Goal: Transaction & Acquisition: Purchase product/service

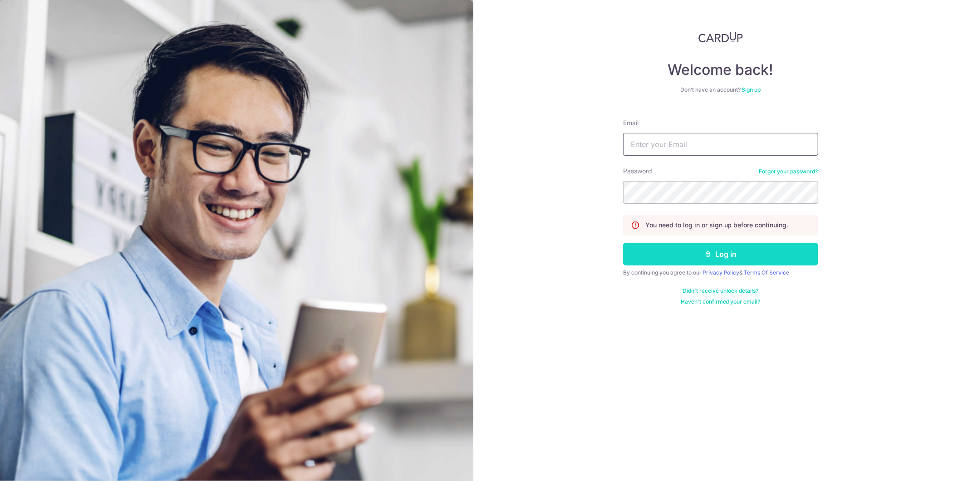
type input "[EMAIL_ADDRESS][DOMAIN_NAME]"
click at [736, 249] on button "Log in" at bounding box center [720, 254] width 195 height 23
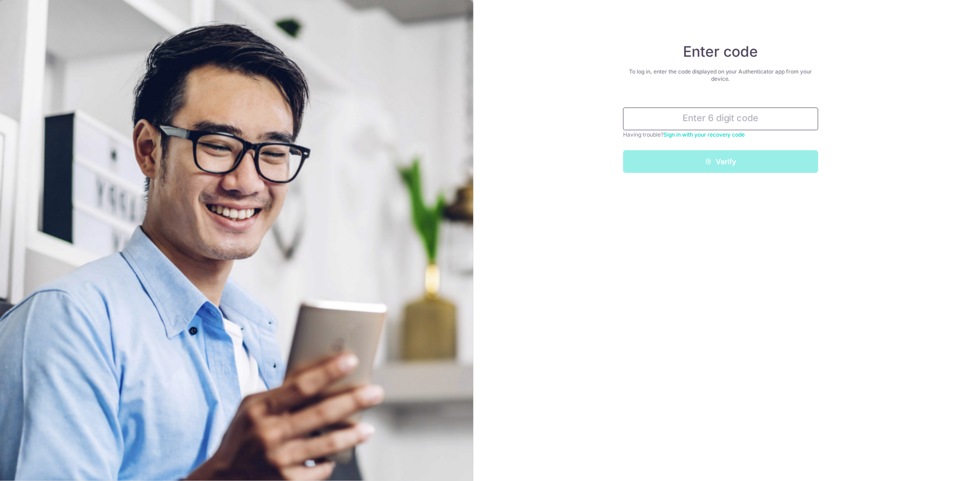
click at [680, 119] on input "text" at bounding box center [720, 119] width 195 height 23
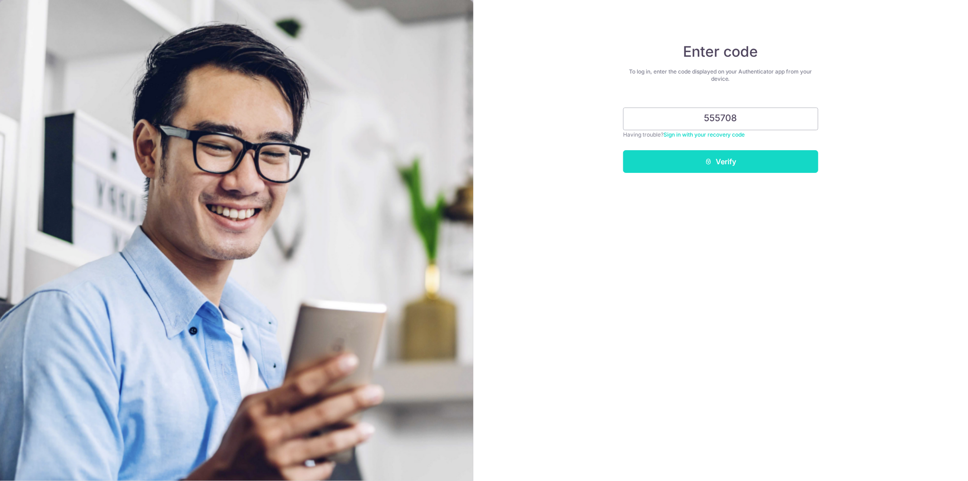
type input "555708"
click at [691, 171] on button "Verify" at bounding box center [720, 161] width 195 height 23
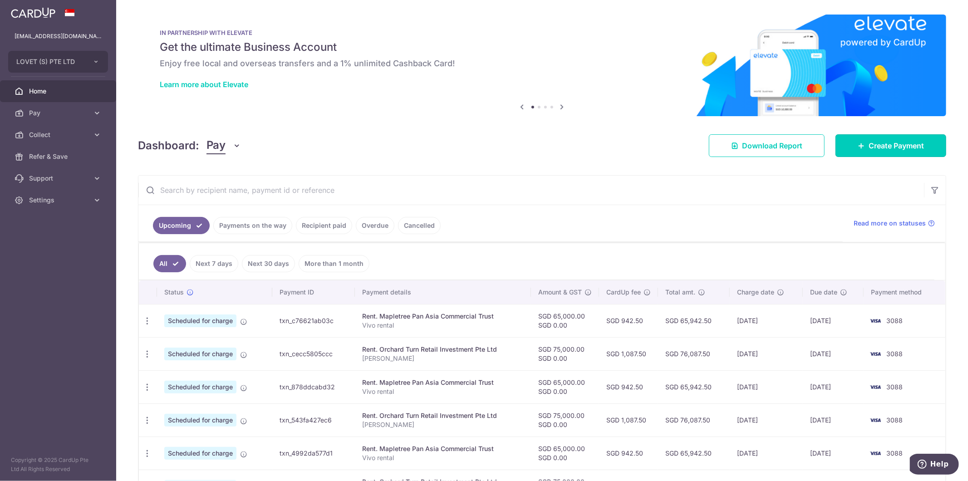
drag, startPoint x: 864, startPoint y: 150, endPoint x: 863, endPoint y: 176, distance: 25.9
click at [869, 151] on span "Create Payment" at bounding box center [896, 145] width 55 height 11
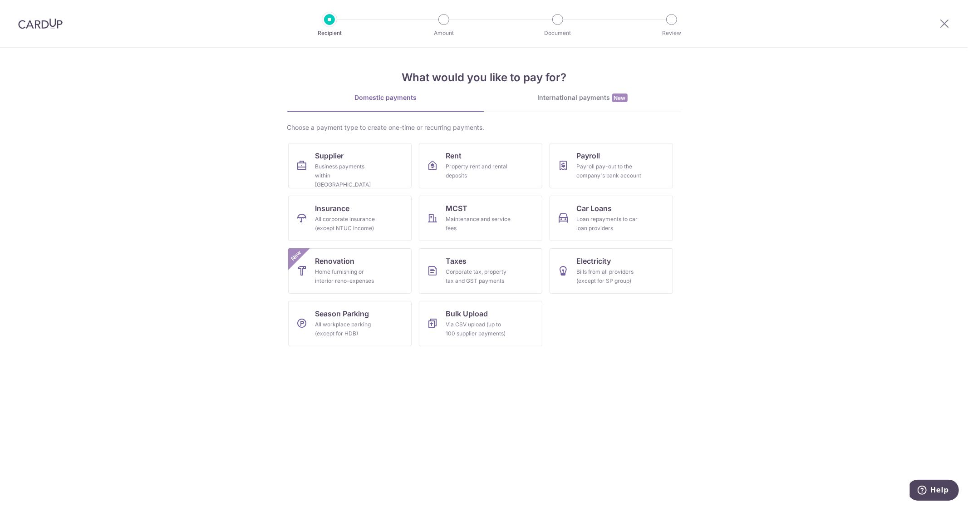
click at [624, 100] on span "New" at bounding box center [619, 98] width 15 height 9
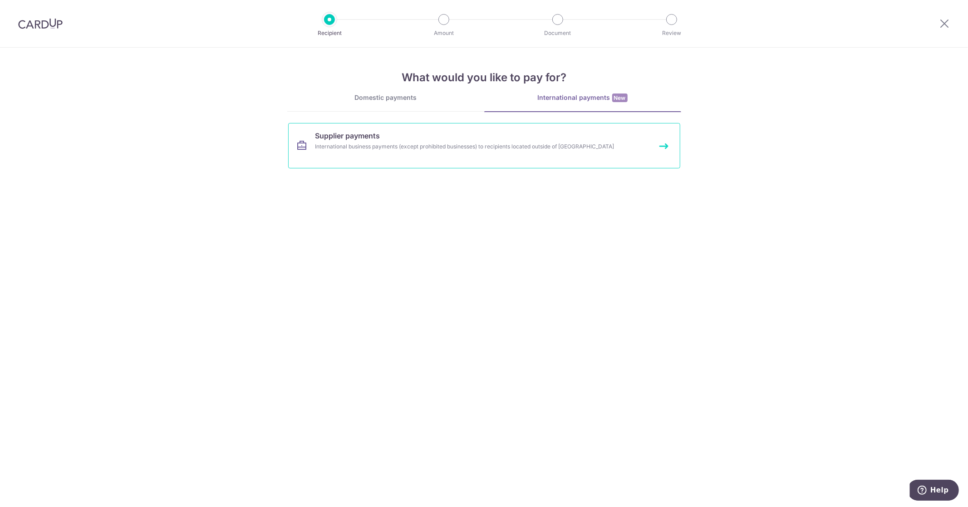
click at [528, 141] on link "Supplier payments International business payments (except prohibited businesses…" at bounding box center [484, 145] width 392 height 45
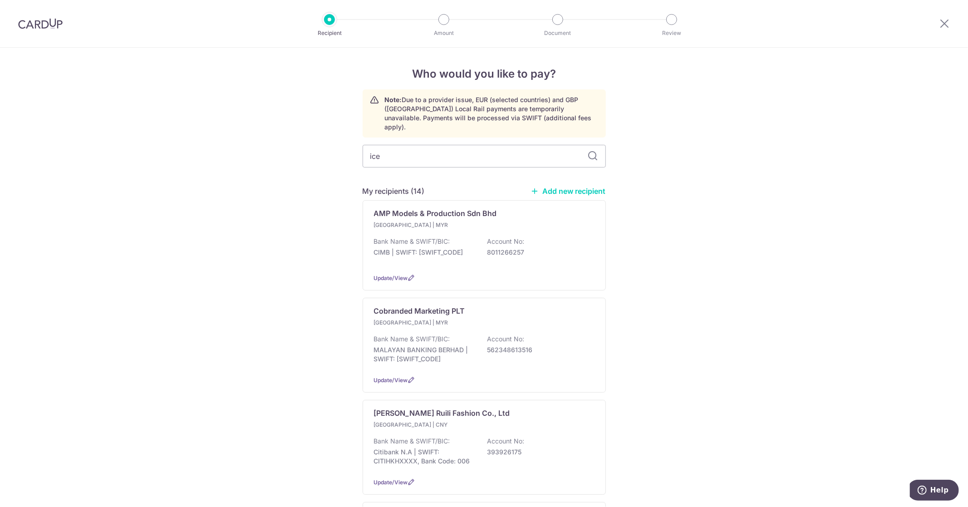
type input "icen"
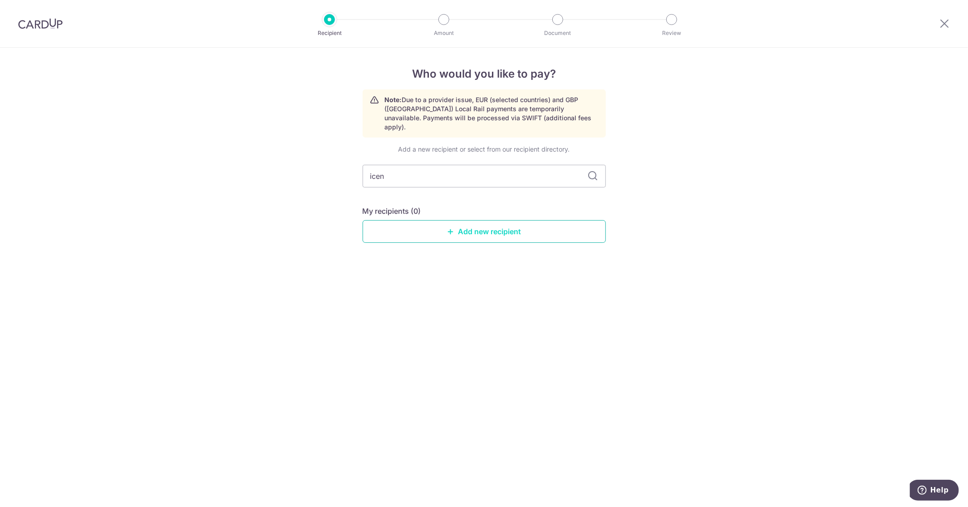
click at [493, 224] on link "Add new recipient" at bounding box center [484, 231] width 243 height 23
select select
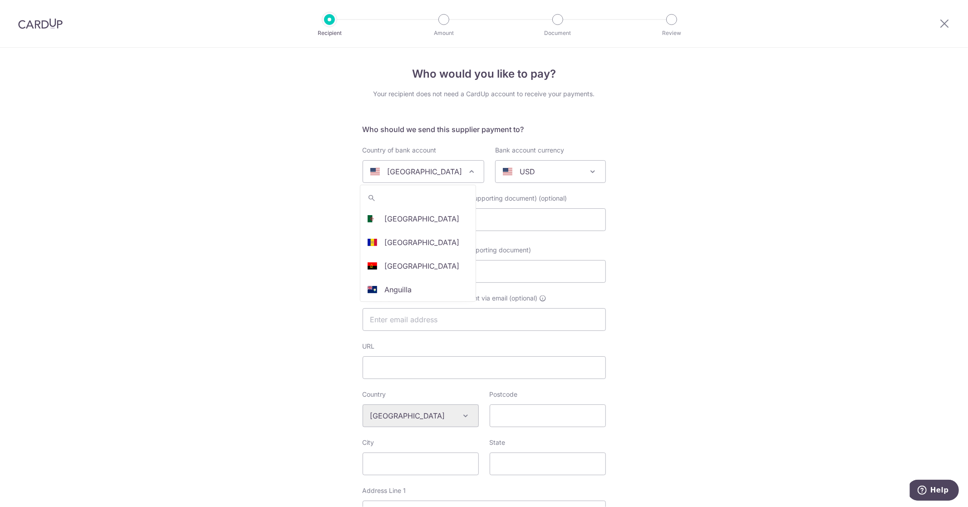
click at [370, 172] on span at bounding box center [375, 171] width 10 height 7
type input "hong"
select select "95"
select select "Hong Kong"
select select
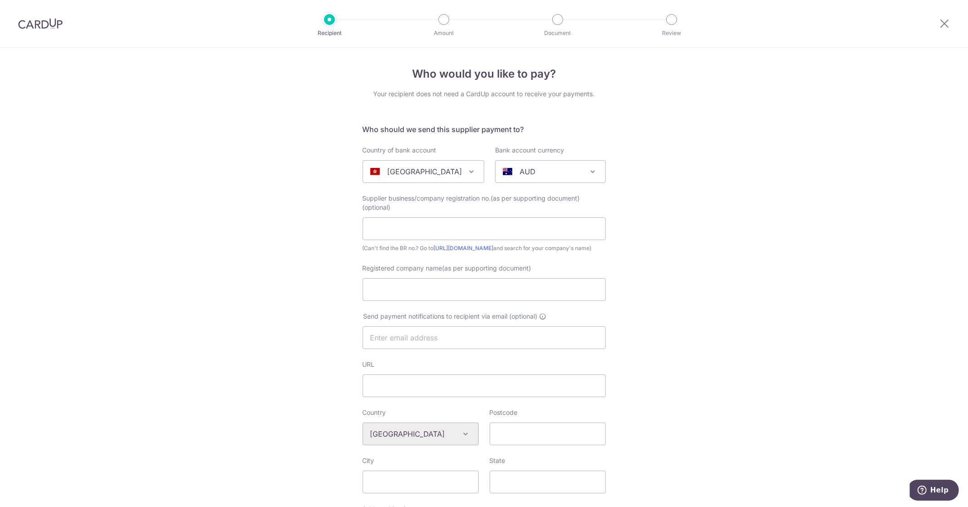
click at [503, 171] on span at bounding box center [508, 171] width 10 height 7
type input "usd"
click at [484, 301] on input "Registered company name(as per supporting document)" at bounding box center [484, 289] width 243 height 23
paste input "Icen Technology Company Limited"
type input "Icen Technology Company Limited"
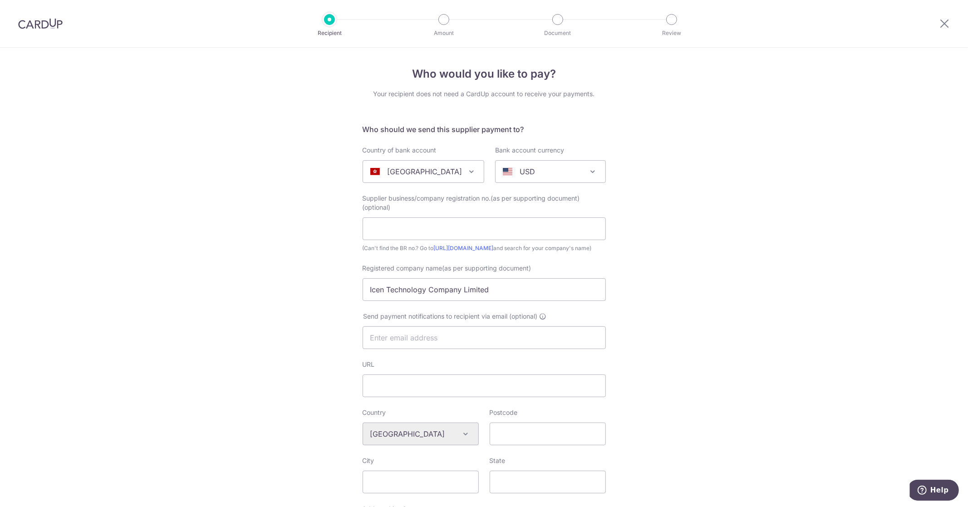
click at [300, 295] on div "Who would you like to pay? Your recipient does not need a CardUp account to rec…" at bounding box center [484, 442] width 968 height 789
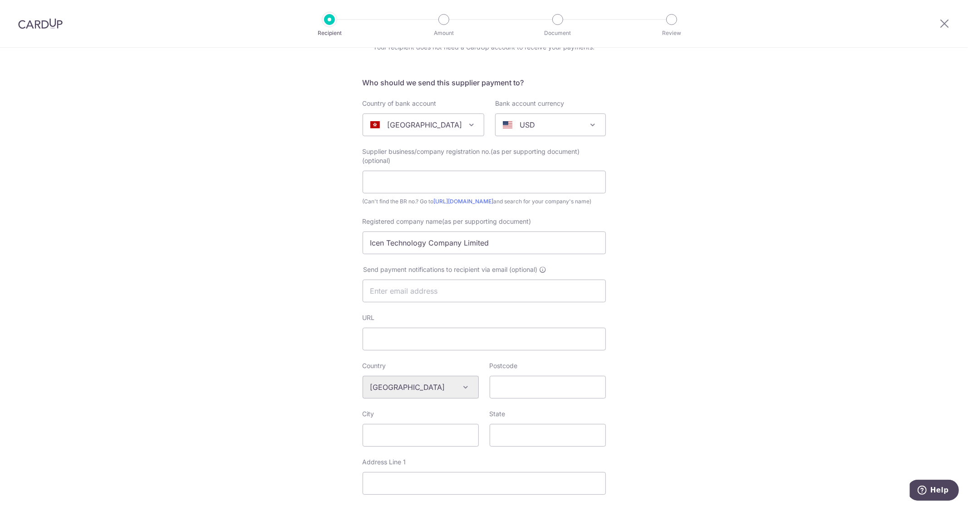
scroll to position [101, 0]
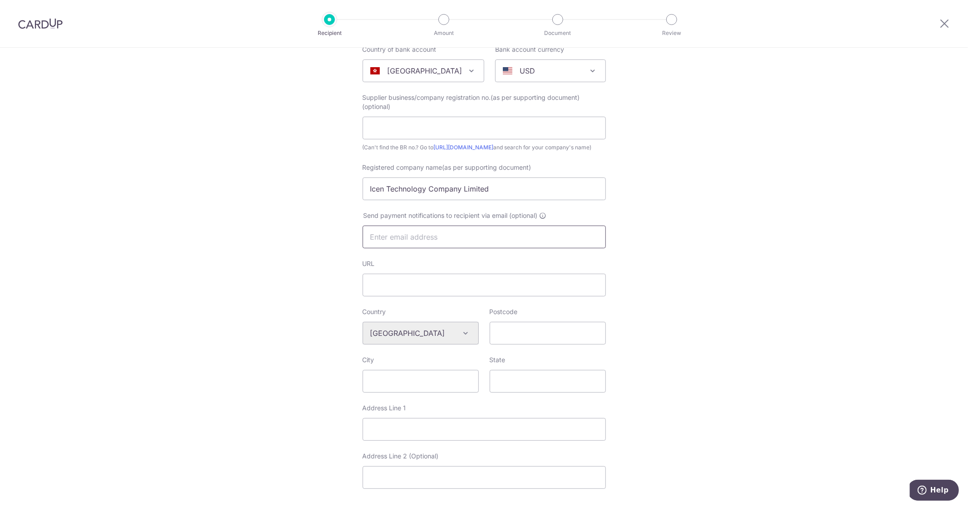
click at [384, 248] on input "text" at bounding box center [484, 237] width 243 height 23
paste input "hkicen001@hkicen.com"
type input "hkicen001@hkicen.com"
click at [251, 272] on div "Who would you like to pay? Your recipient does not need a CardUp account to rec…" at bounding box center [484, 341] width 968 height 789
click at [412, 439] on input "Address Line 1" at bounding box center [484, 429] width 243 height 23
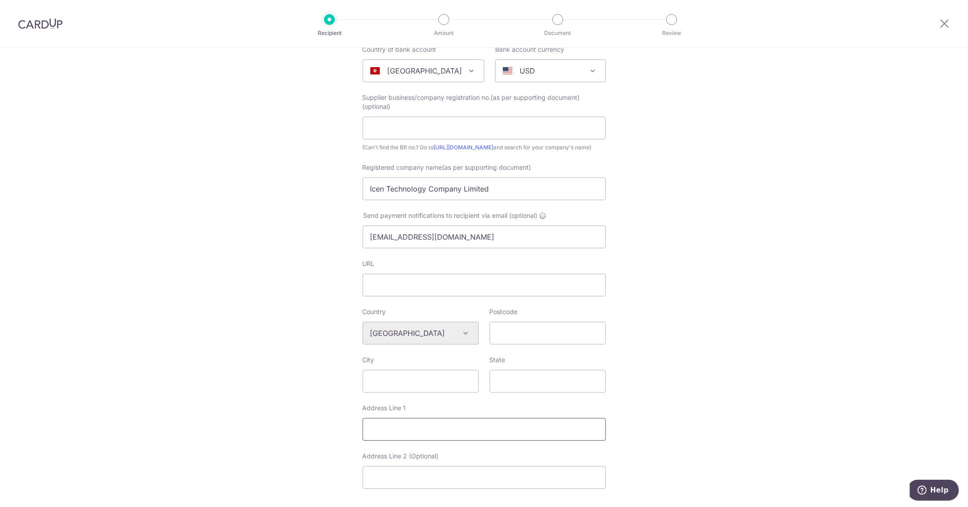
paste input "Room 503, Building No 9, Loteam Cloud Valley Industrial Park, Huangge Town, Nan…"
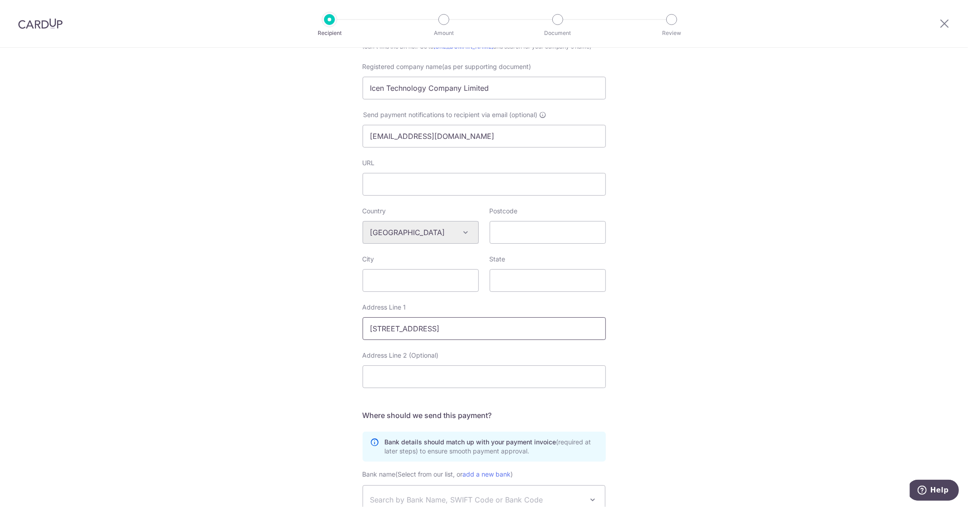
scroll to position [0, 0]
drag, startPoint x: 377, startPoint y: 341, endPoint x: 293, endPoint y: 338, distance: 84.5
click at [293, 338] on div "Who would you like to pay? Your recipient does not need a CardUp account to rec…" at bounding box center [484, 240] width 968 height 789
click at [419, 340] on input "Room 503, Building No 9, Loteam Cloud Valley Industrial Park, Huangge Town, Nan…" at bounding box center [484, 328] width 243 height 23
click at [456, 340] on input "Room 503, Building No 9, Loteam Cloud Valley Industrial Park, Huangge Town, Nan…" at bounding box center [484, 328] width 243 height 23
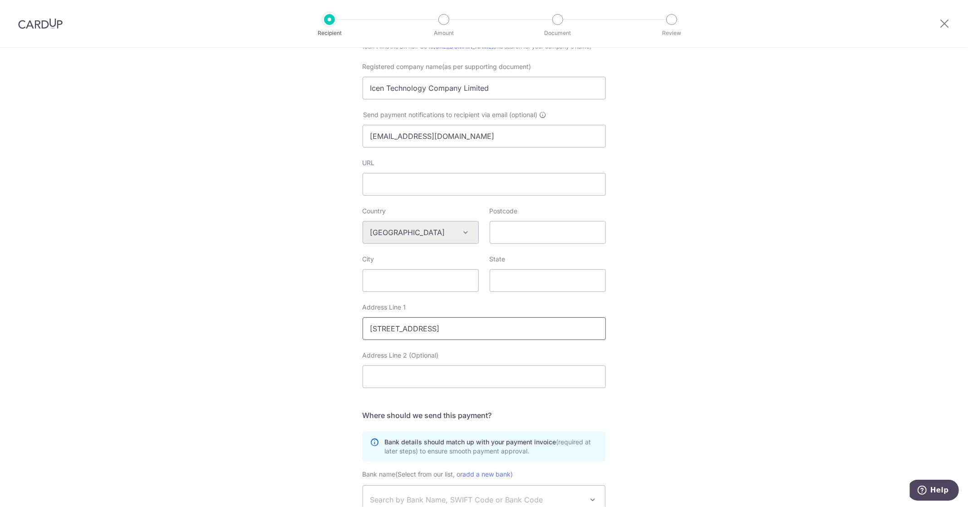
scroll to position [0, 222]
drag, startPoint x: 468, startPoint y: 342, endPoint x: 632, endPoint y: 336, distance: 164.4
click at [632, 336] on div "Who would you like to pay? Your recipient does not need a CardUp account to rec…" at bounding box center [484, 240] width 968 height 789
type input "Room 503, Building No 9, Loteam Cloud Valley Industrial Park, Huangge Town, Nan…"
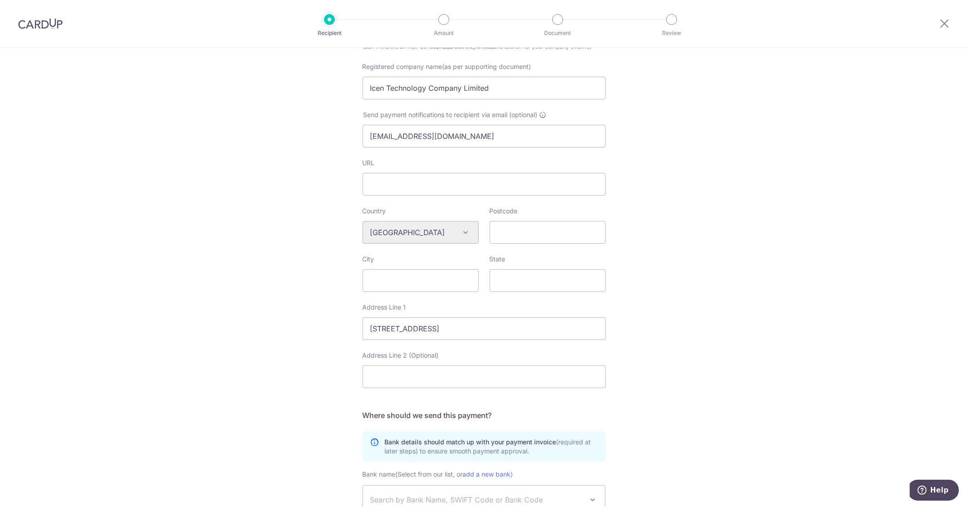
click at [632, 336] on div "Who would you like to pay? Your recipient does not need a CardUp account to rec…" at bounding box center [484, 240] width 968 height 789
drag, startPoint x: 576, startPoint y: 340, endPoint x: 687, endPoint y: 343, distance: 111.3
click at [687, 343] on div "Who would you like to pay? Your recipient does not need a CardUp account to rec…" at bounding box center [484, 240] width 968 height 789
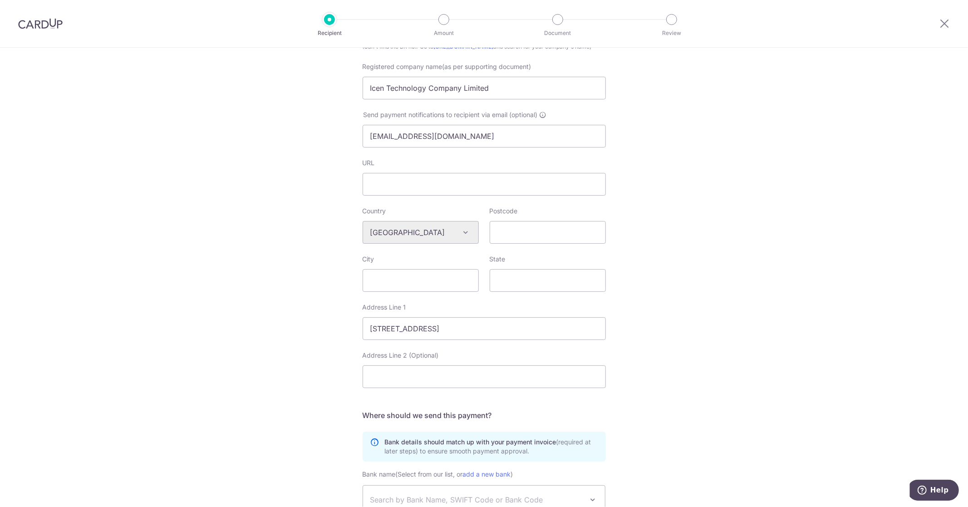
click at [679, 342] on div "Who would you like to pay? Your recipient does not need a CardUp account to rec…" at bounding box center [484, 240] width 968 height 789
drag, startPoint x: 475, startPoint y: 341, endPoint x: 533, endPoint y: 339, distance: 58.2
click at [618, 331] on div "Who would you like to pay? Your recipient does not need a CardUp account to rec…" at bounding box center [484, 240] width 968 height 789
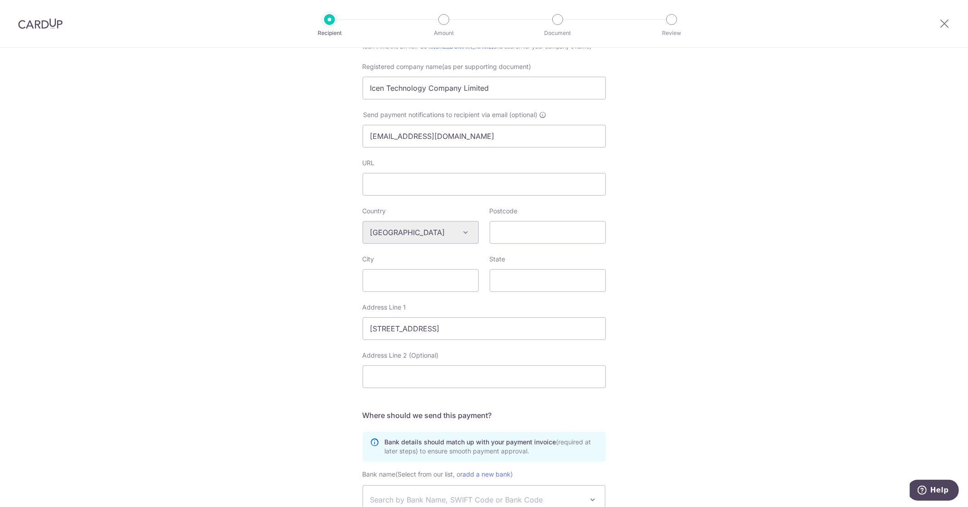
click at [292, 330] on div "Who would you like to pay? Your recipient does not need a CardUp account to rec…" at bounding box center [484, 240] width 968 height 789
click at [506, 238] on input "Postcode" at bounding box center [548, 232] width 116 height 23
paste input "511458"
type input "511458"
click at [336, 274] on div "Who would you like to pay? Your recipient does not need a CardUp account to rec…" at bounding box center [484, 240] width 968 height 789
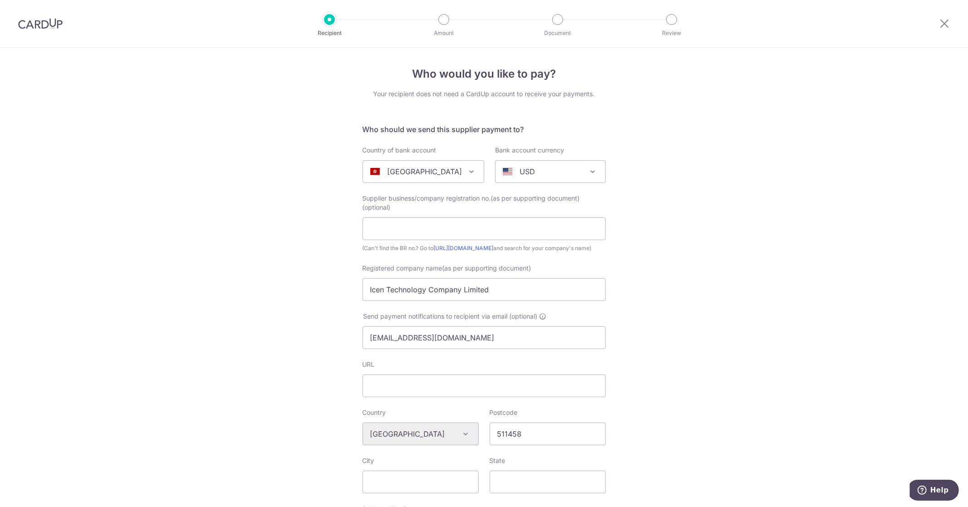
click at [460, 437] on div "Algeria Andorra Angola Anguilla Argentina Armenia Aruba Australia Austria Azerb…" at bounding box center [421, 434] width 116 height 23
click at [460, 439] on div "Algeria Andorra Angola Anguilla Argentina Armenia Aruba Australia Austria Azerb…" at bounding box center [421, 434] width 116 height 23
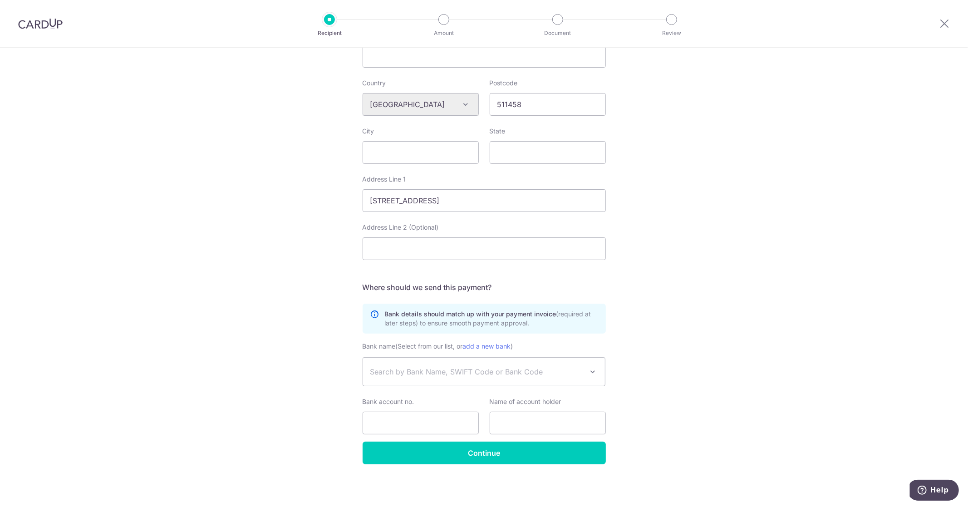
scroll to position [338, 0]
click at [423, 366] on span "Search by Bank Name, SWIFT Code or Bank Code" at bounding box center [484, 372] width 242 height 28
click at [466, 365] on span "Search by Bank Name, SWIFT Code or Bank Code" at bounding box center [484, 372] width 242 height 28
click at [416, 369] on span "Search by Bank Name, SWIFT Code or Bank Code" at bounding box center [476, 371] width 213 height 11
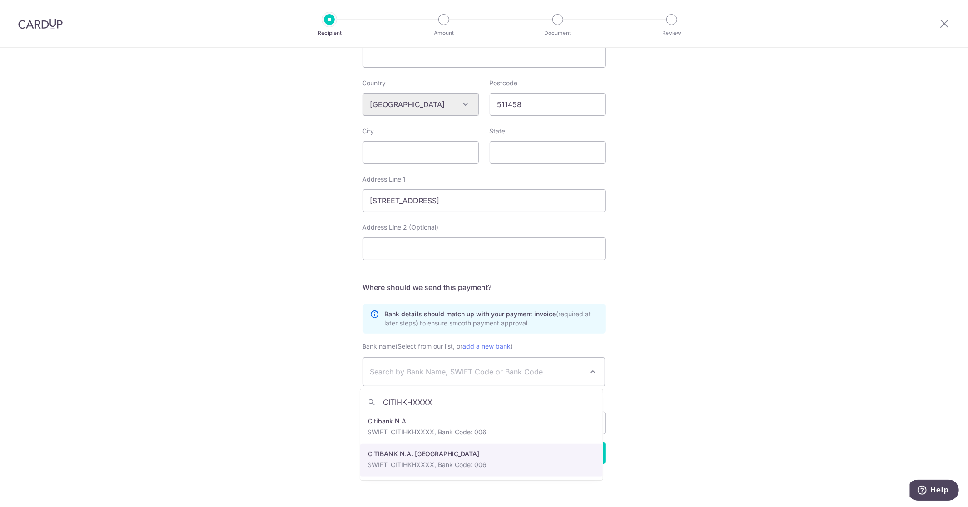
type input "CITIHKHXXXX"
select select "23240"
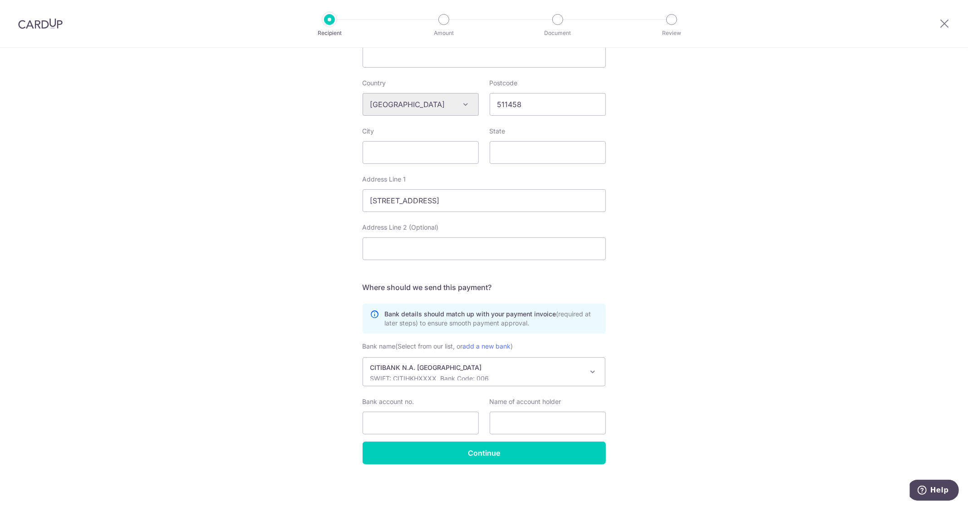
click at [319, 430] on div "Who would you like to pay? Your recipient does not need a CardUp account to rec…" at bounding box center [484, 112] width 968 height 789
click at [383, 427] on input "Bank account no." at bounding box center [421, 423] width 116 height 23
paste input "6012 1013 2685 7"
click at [401, 426] on input "6012 1013 26857" at bounding box center [421, 423] width 116 height 23
click at [388, 424] on input "6012 101326857" at bounding box center [421, 423] width 116 height 23
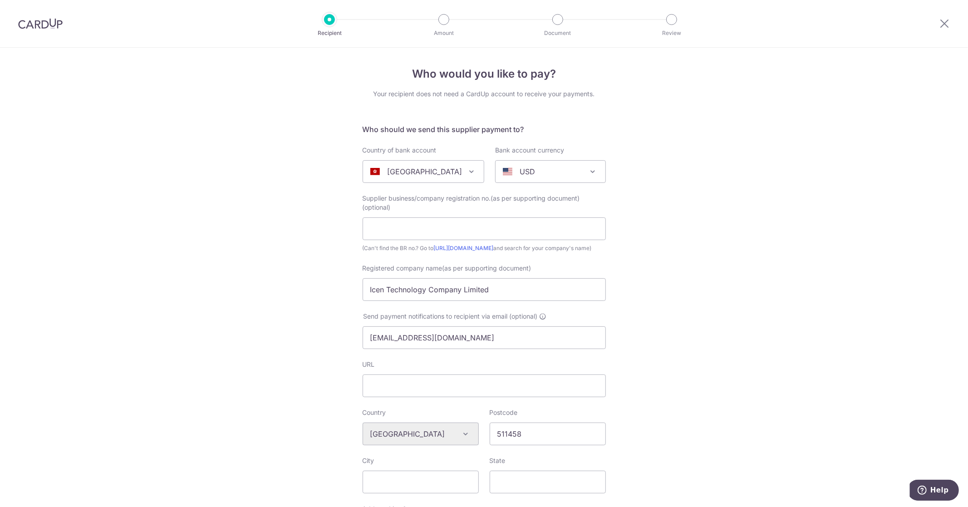
scroll to position [50, 0]
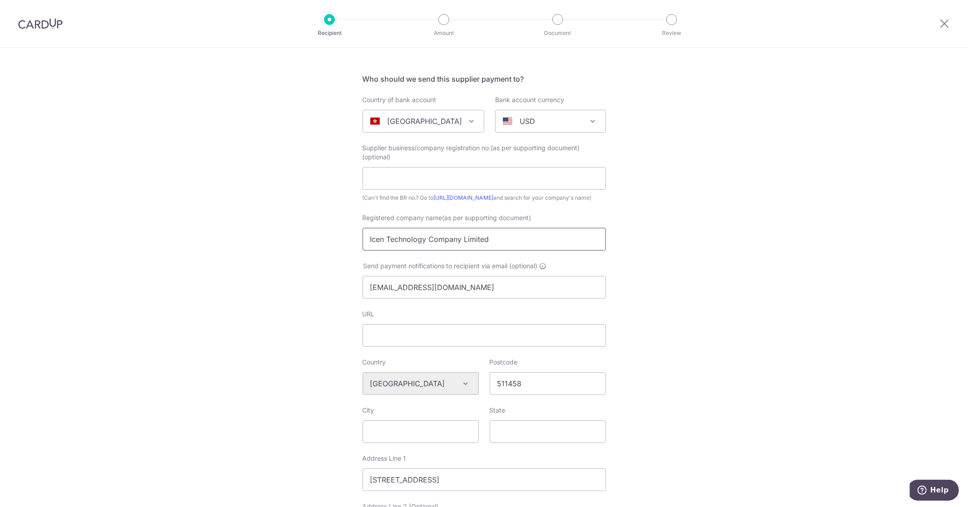
type input "6012101326857"
drag, startPoint x: 503, startPoint y: 255, endPoint x: 259, endPoint y: 251, distance: 243.8
click at [245, 248] on div "Who would you like to pay? Your recipient does not need a CardUp account to rec…" at bounding box center [484, 391] width 968 height 789
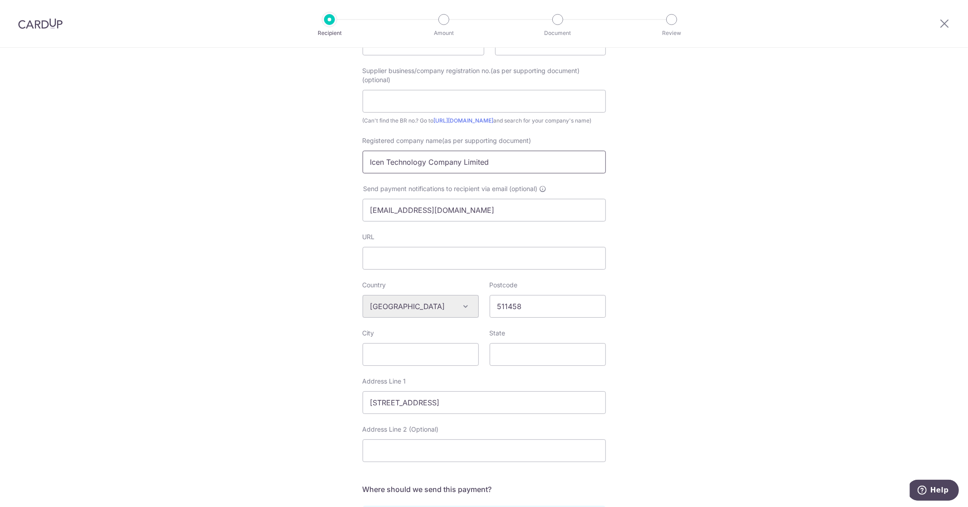
scroll to position [338, 0]
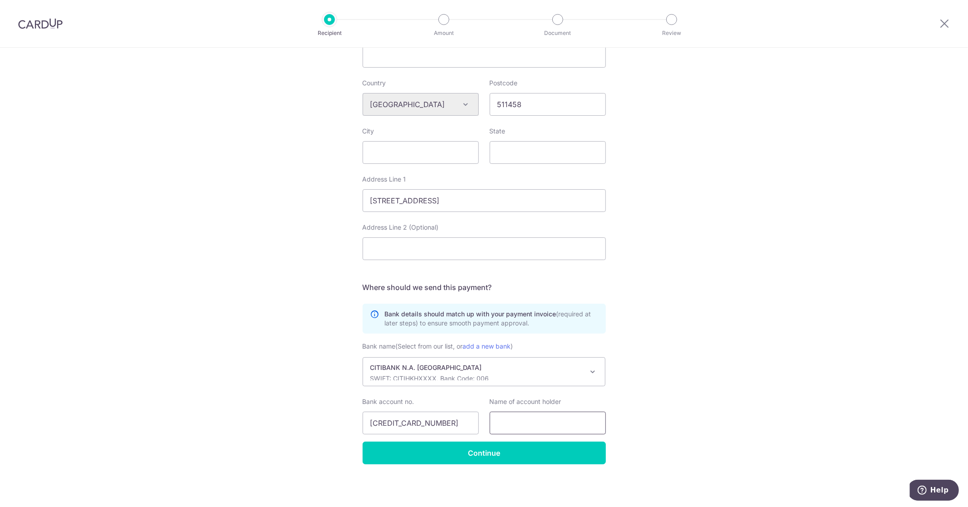
click at [552, 419] on input "text" at bounding box center [548, 423] width 116 height 23
paste input "Icen Technology Company Limited"
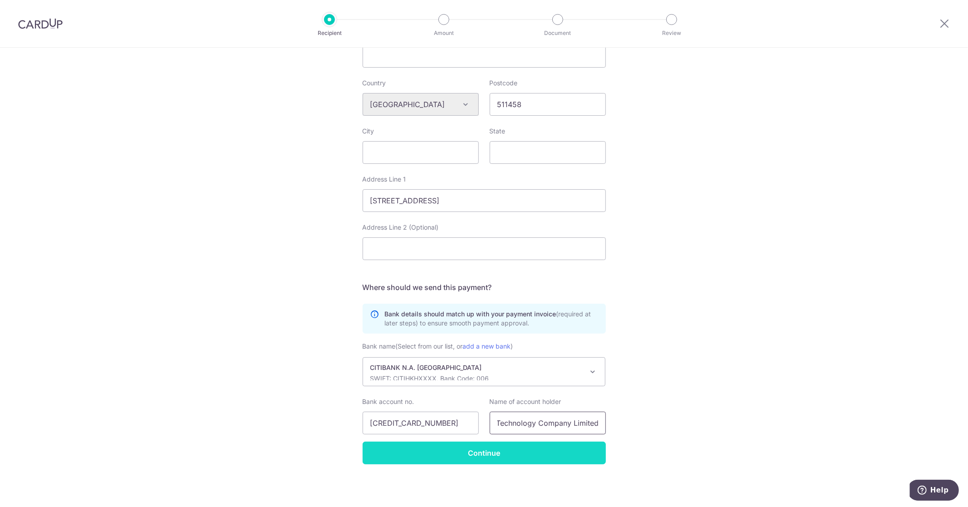
type input "Icen Technology Company Limited"
click at [471, 450] on input "Continue" at bounding box center [484, 453] width 243 height 23
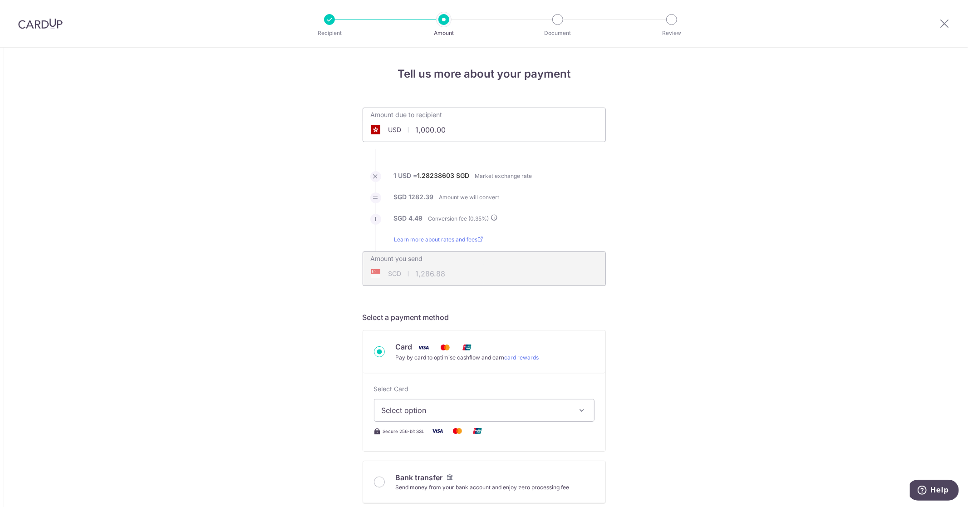
click at [418, 137] on input "1,000.00" at bounding box center [430, 129] width 134 height 21
click at [418, 138] on input "1,000.00" at bounding box center [430, 129] width 134 height 21
click at [428, 134] on input "1,000.00" at bounding box center [430, 129] width 134 height 21
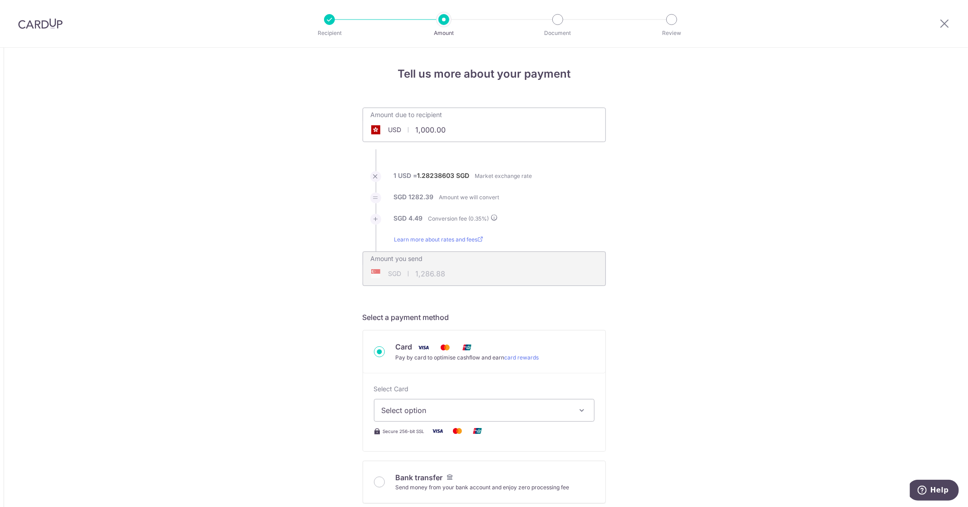
click at [429, 130] on input "1,000.00" at bounding box center [430, 129] width 134 height 21
type input "1,200.00"
type input "1,544.30"
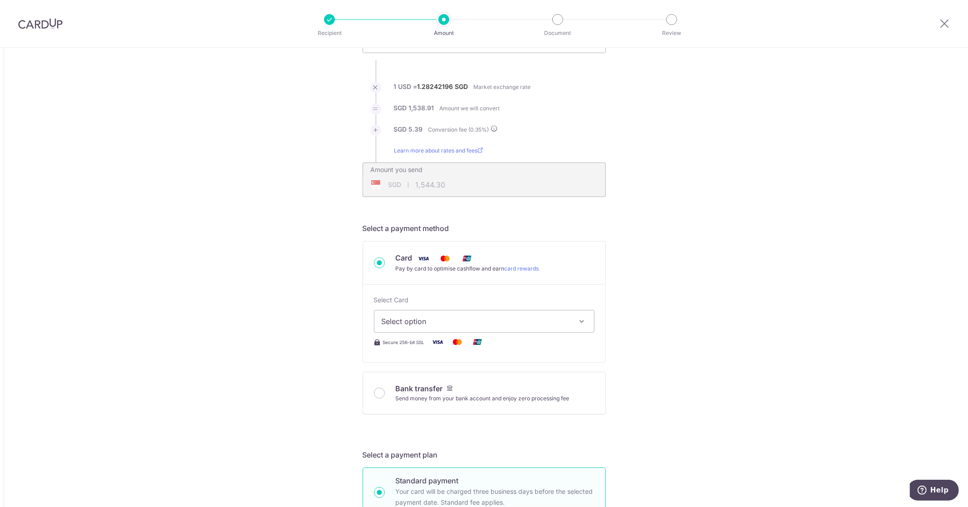
scroll to position [101, 0]
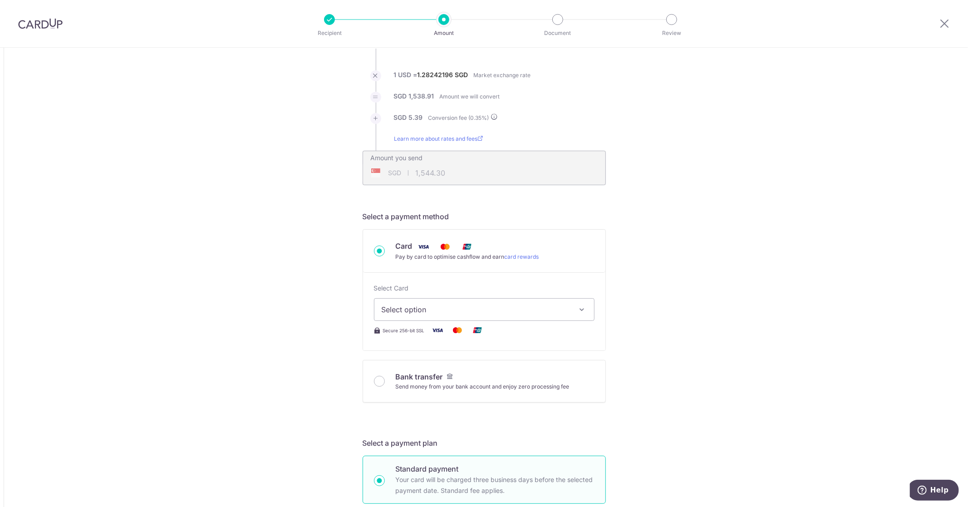
click at [411, 312] on span "Select option" at bounding box center [476, 309] width 189 height 11
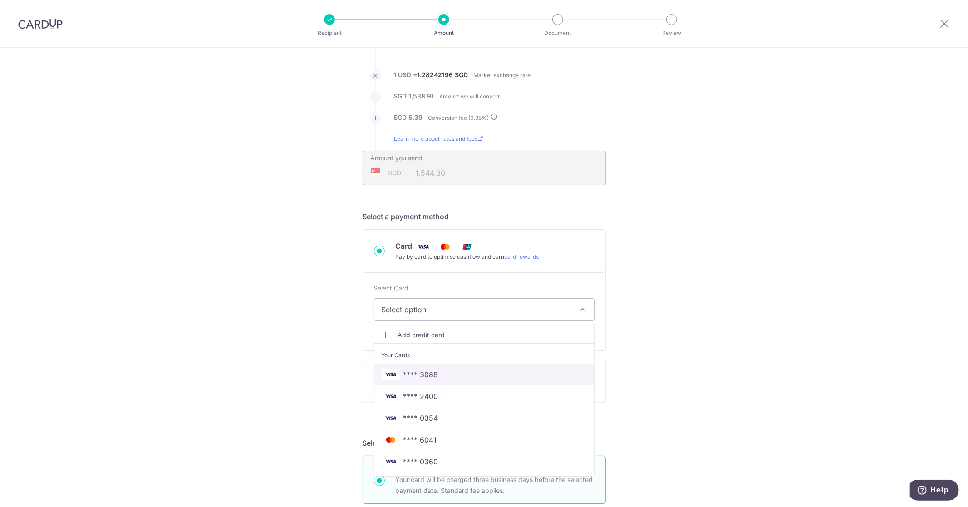
click at [433, 374] on span "**** 3088" at bounding box center [421, 374] width 35 height 11
type input "1,200.00"
type input "1,544.26"
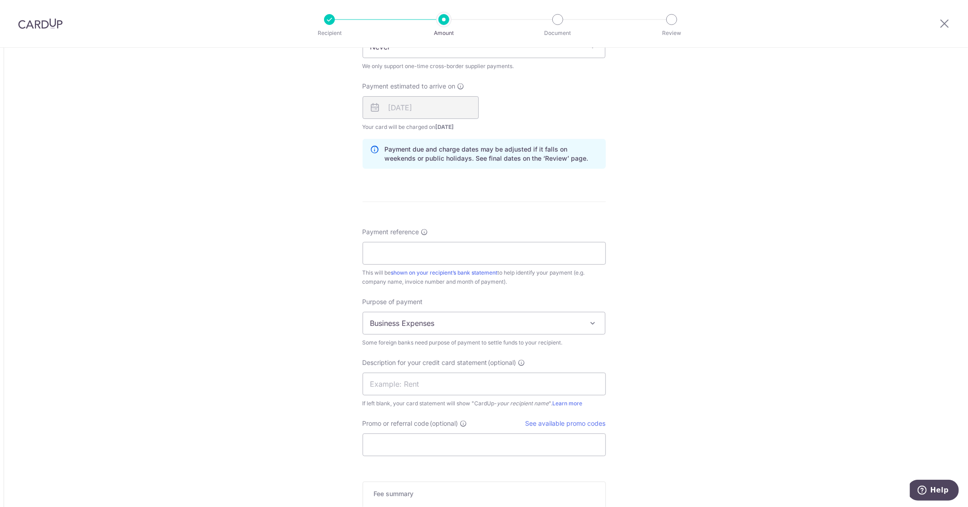
scroll to position [656, 0]
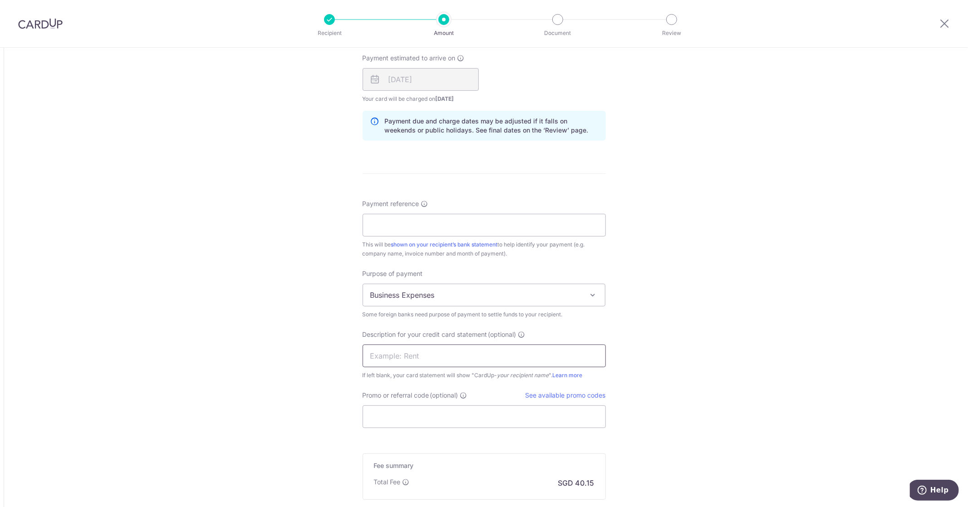
click at [400, 361] on input "text" at bounding box center [484, 356] width 243 height 23
click at [388, 408] on input "Promo or referral code (optional)" at bounding box center [484, 416] width 243 height 23
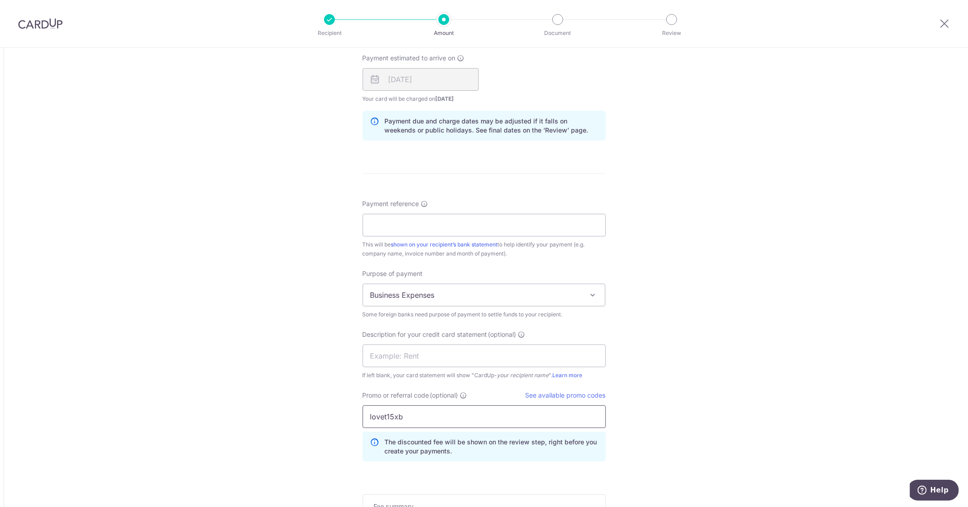
type input "lovet15xb"
click at [290, 364] on div "Tell us more about your payment Amount due to recipient USD 1,200.00 1200 1 USD…" at bounding box center [484, 24] width 968 height 1265
click at [364, 228] on input "Payment reference" at bounding box center [484, 225] width 243 height 23
paste input "2025091207B"
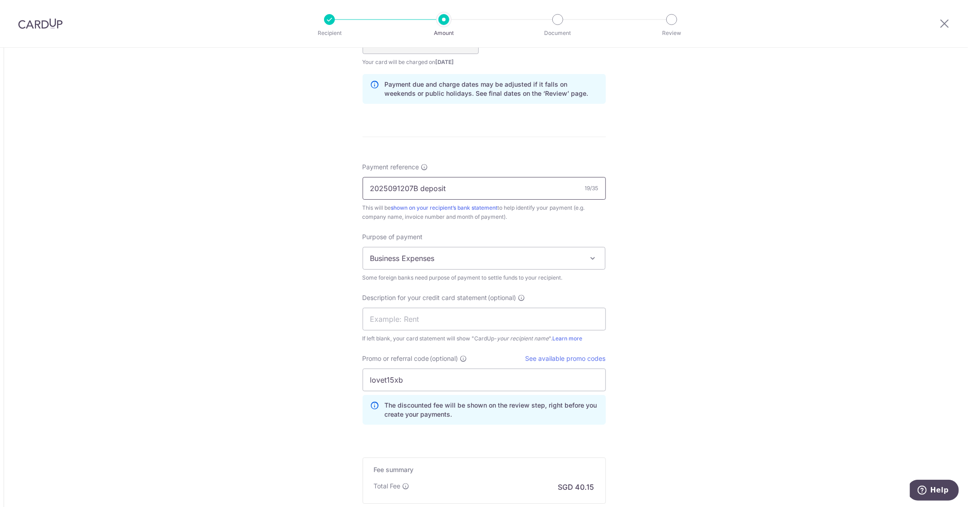
scroll to position [805, 0]
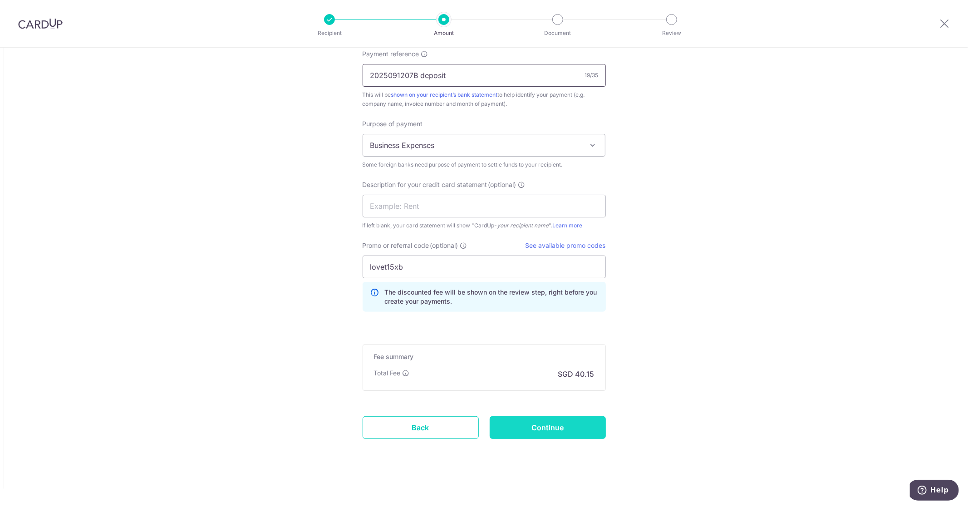
type input "2025091207B deposit"
click at [578, 427] on input "Continue" at bounding box center [548, 427] width 116 height 23
type input "Create Schedule"
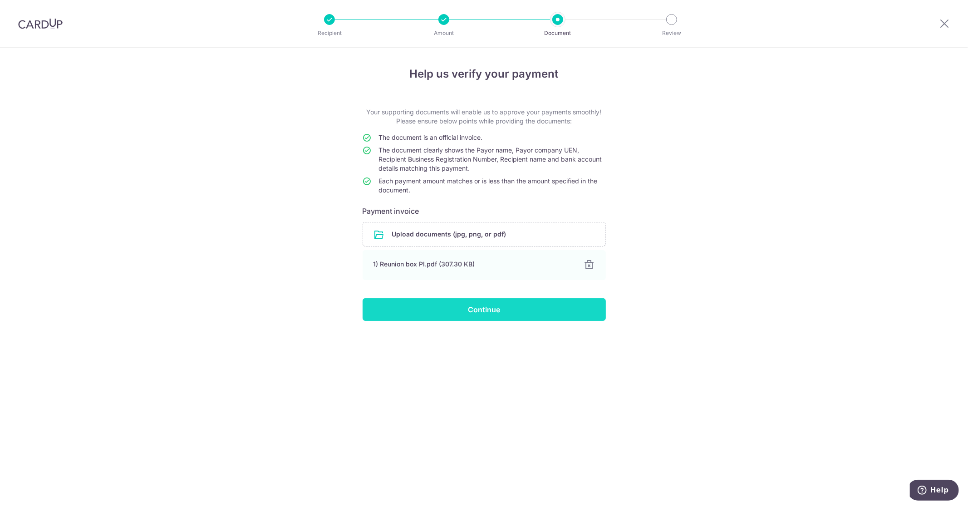
click at [439, 313] on input "Continue" at bounding box center [484, 309] width 243 height 23
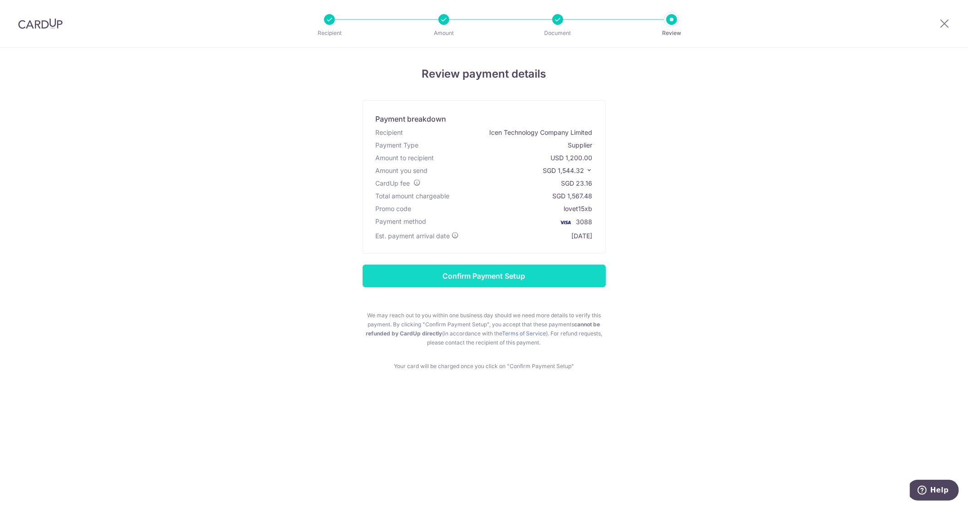
click at [537, 274] on input "Confirm Payment Setup" at bounding box center [484, 276] width 243 height 23
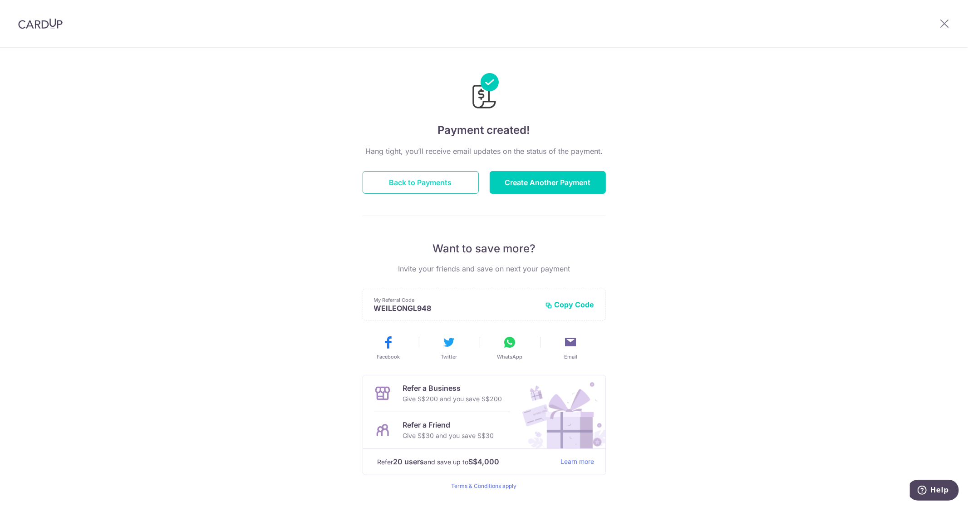
click at [448, 180] on button "Back to Payments" at bounding box center [421, 182] width 116 height 23
